Goal: Information Seeking & Learning: Learn about a topic

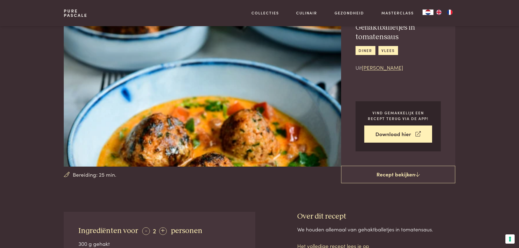
scroll to position [54, 0]
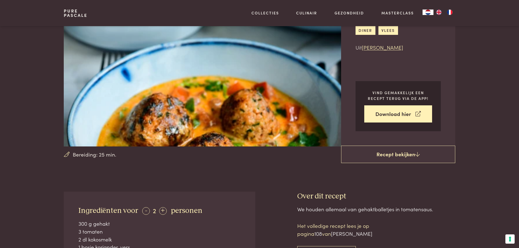
drag, startPoint x: 141, startPoint y: 150, endPoint x: 138, endPoint y: 147, distance: 3.9
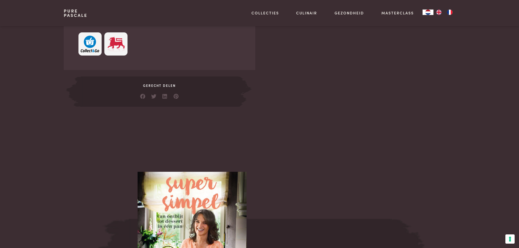
scroll to position [381, 0]
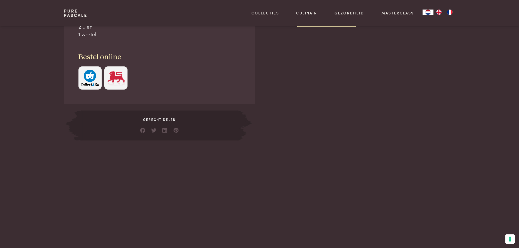
scroll to position [381, 0]
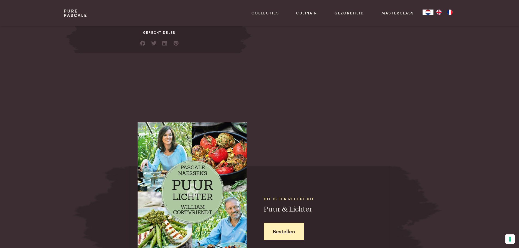
drag, startPoint x: 77, startPoint y: 70, endPoint x: 65, endPoint y: 51, distance: 22.0
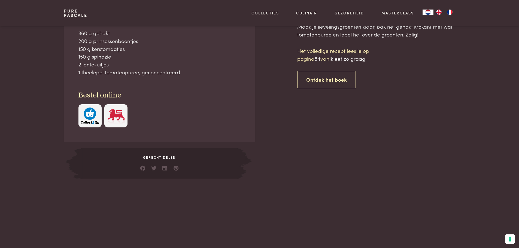
scroll to position [381, 0]
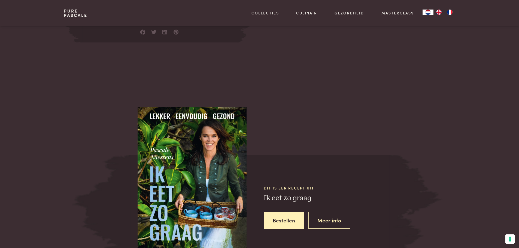
drag, startPoint x: 118, startPoint y: 94, endPoint x: 114, endPoint y: 91, distance: 4.6
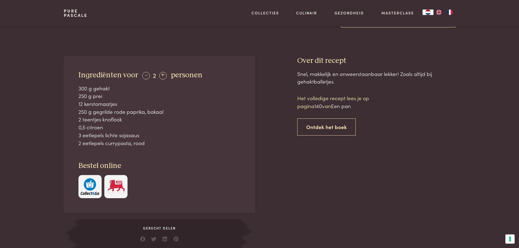
scroll to position [27, 0]
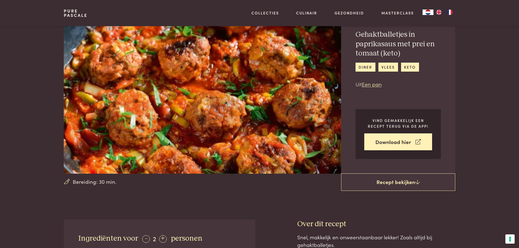
drag, startPoint x: 233, startPoint y: 131, endPoint x: 473, endPoint y: 64, distance: 248.9
click at [473, 64] on section "Bereiding: 30 min. Gehaktballetjes in paprikasaus met prei en tomaat (keto) din…" at bounding box center [259, 86] width 519 height 175
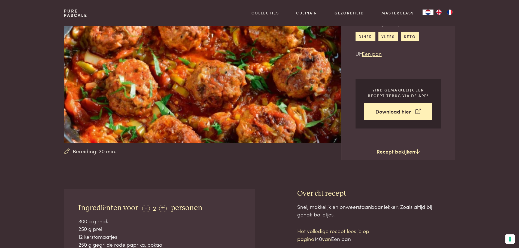
scroll to position [136, 0]
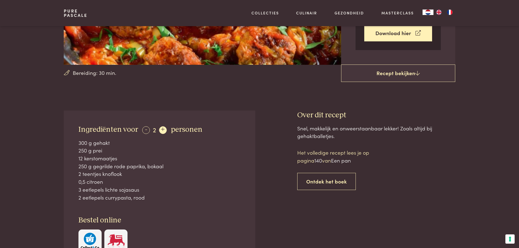
click at [161, 129] on div "+" at bounding box center [163, 130] width 8 height 8
